Goal: Information Seeking & Learning: Learn about a topic

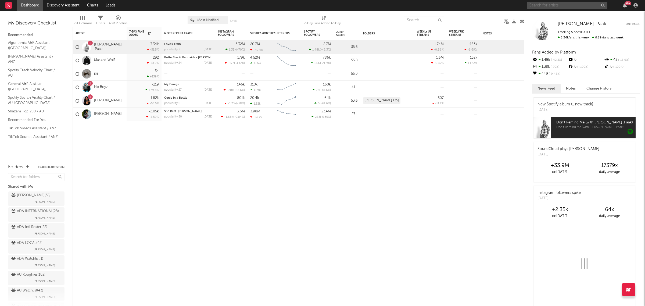
click at [552, 7] on input "text" at bounding box center [567, 5] width 81 height 7
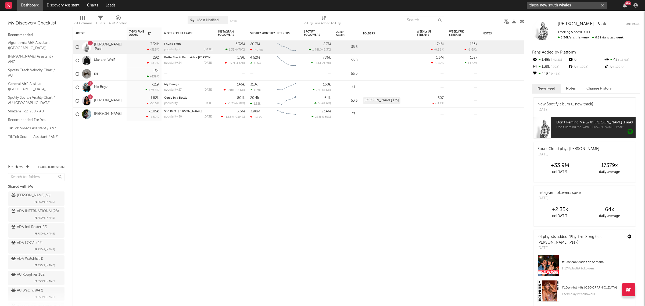
click at [588, 5] on input "these new south whales" at bounding box center [567, 5] width 81 height 7
type input "these new south whales"
click at [591, 17] on div "These New South Whales" at bounding box center [575, 16] width 59 height 6
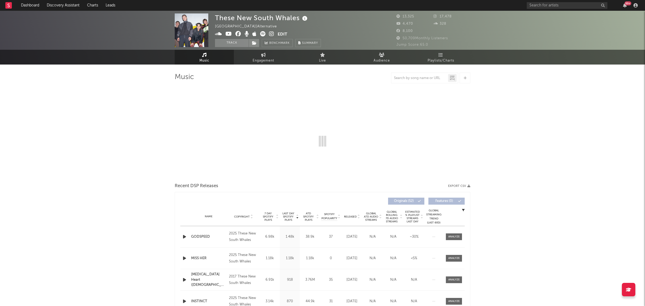
select select "1w"
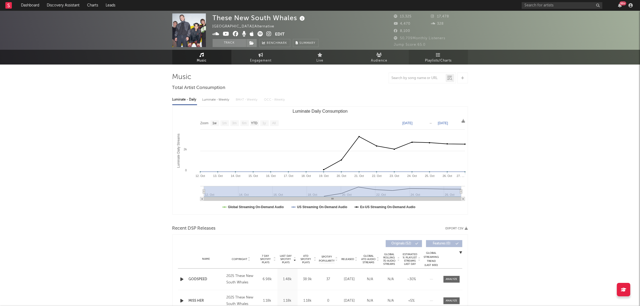
click at [431, 59] on span "Playlists/Charts" at bounding box center [438, 61] width 27 height 6
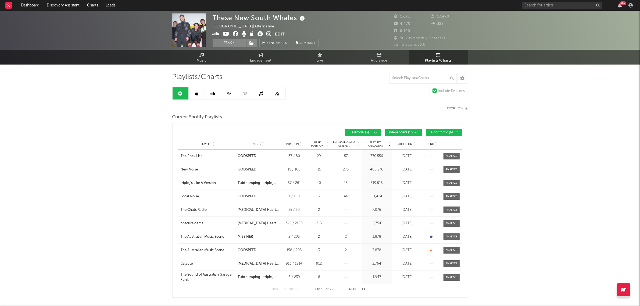
click at [444, 132] on span "Algorithmic ( 6 )" at bounding box center [442, 132] width 25 height 3
click at [399, 137] on div "Playlist Followers Playlist Song Position Peak Position Playlist Followers Adde…" at bounding box center [320, 132] width 284 height 13
click at [401, 135] on button "Independent ( 16 )" at bounding box center [403, 132] width 37 height 7
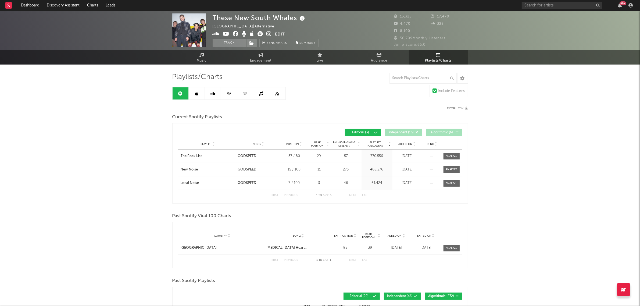
click at [194, 94] on link at bounding box center [197, 93] width 16 height 12
